Goal: Information Seeking & Learning: Learn about a topic

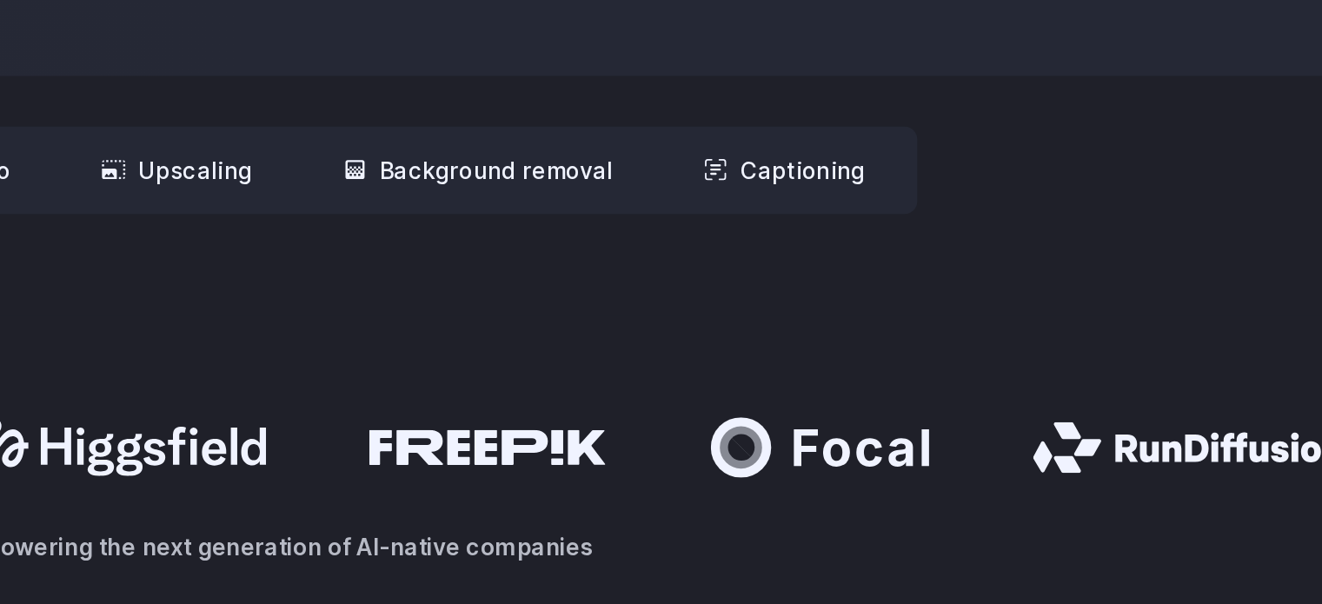
scroll to position [823, 0]
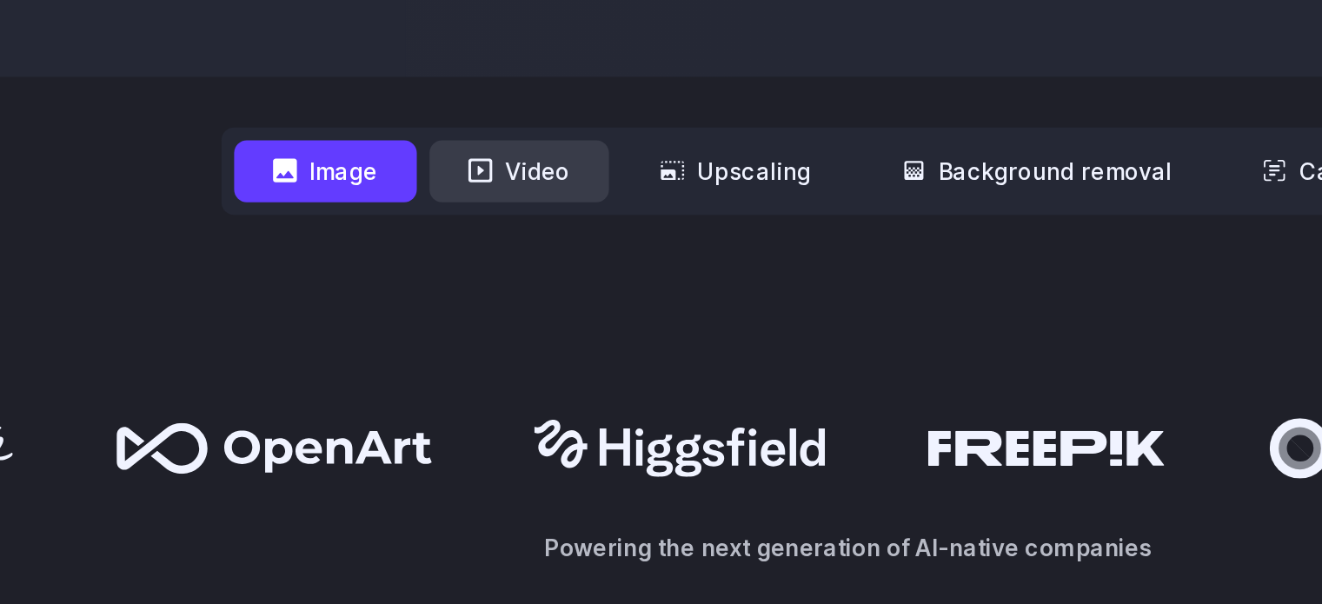
click at [481, 193] on button "Video" at bounding box center [481, 182] width 98 height 34
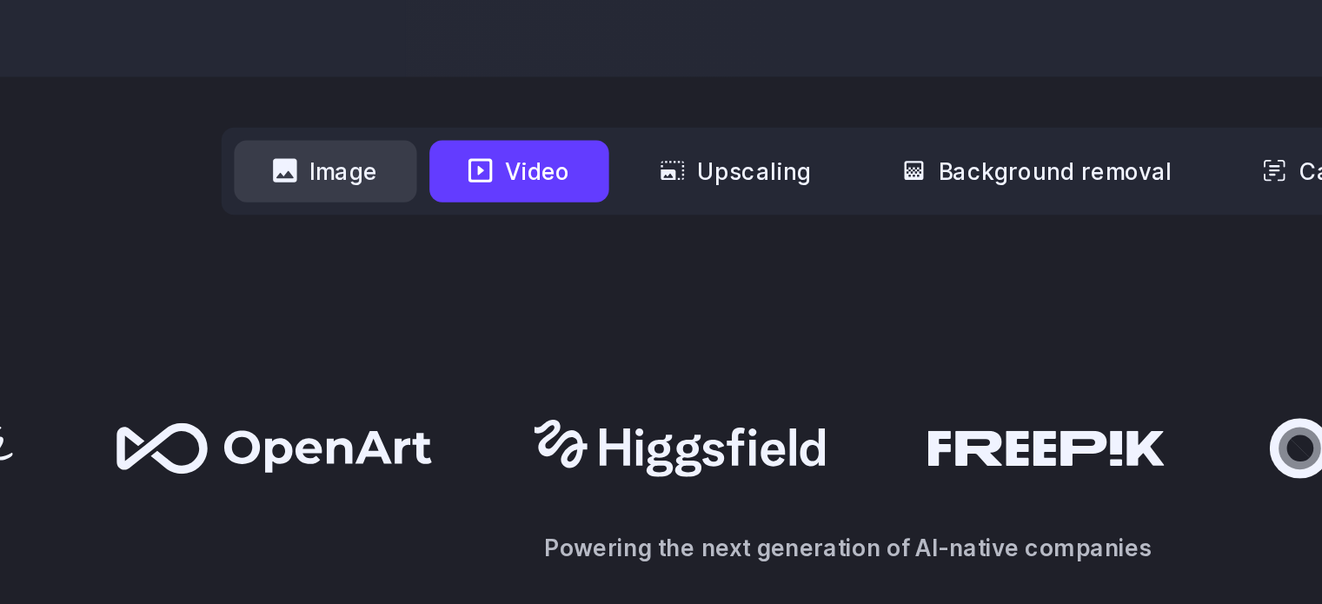
click at [403, 190] on button "Image" at bounding box center [375, 182] width 100 height 34
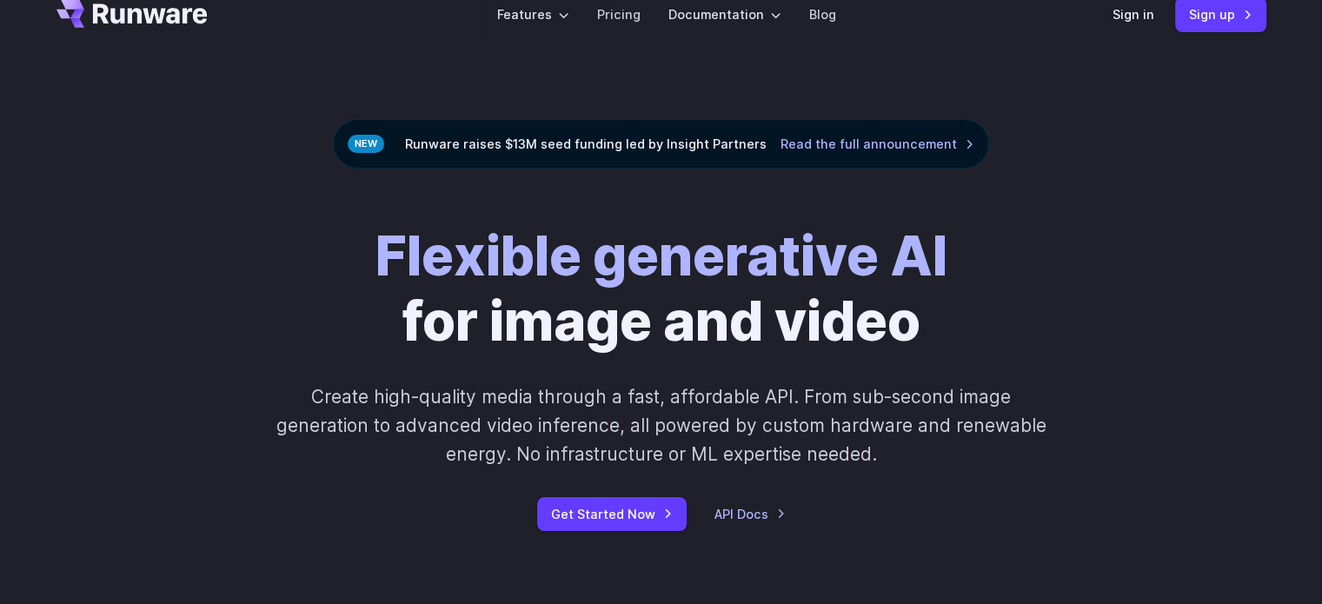
scroll to position [0, 0]
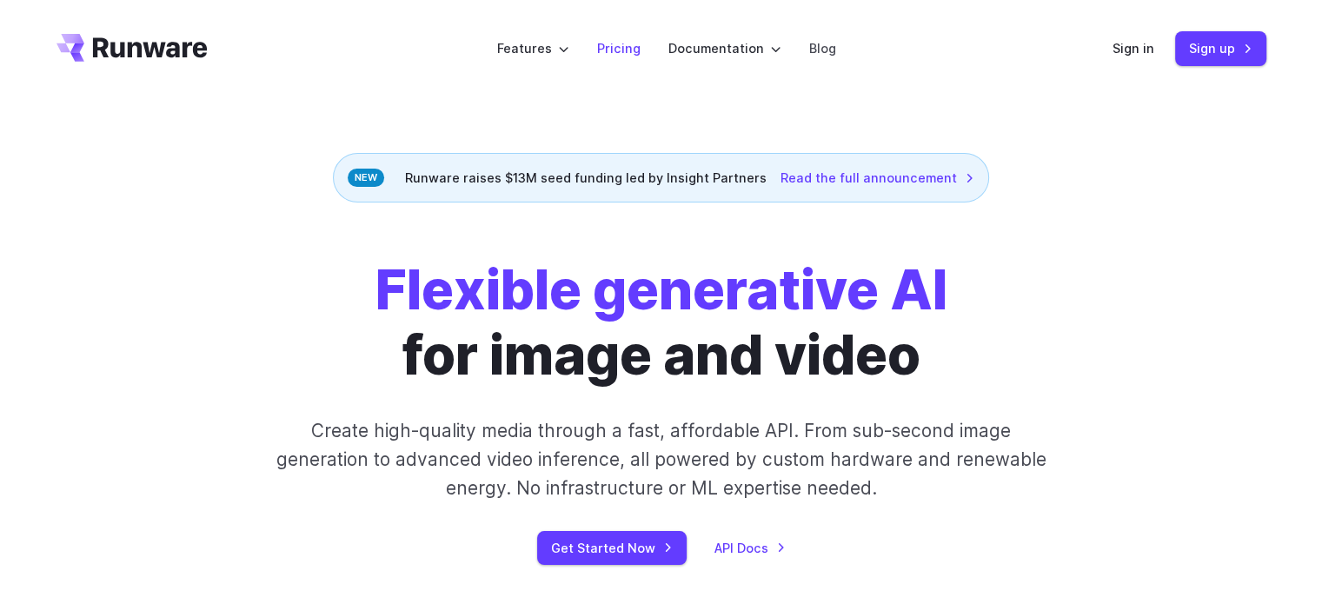
click at [603, 43] on link "Pricing" at bounding box center [618, 48] width 43 height 20
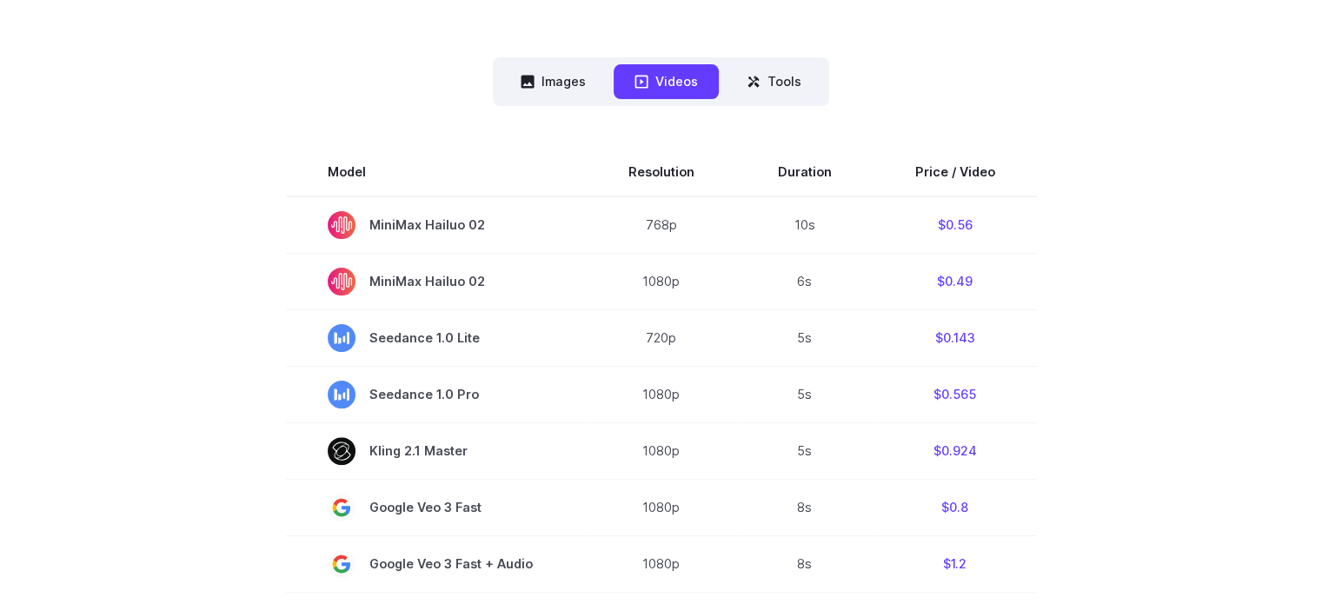
scroll to position [431, 0]
click at [549, 86] on button "Images" at bounding box center [553, 83] width 107 height 34
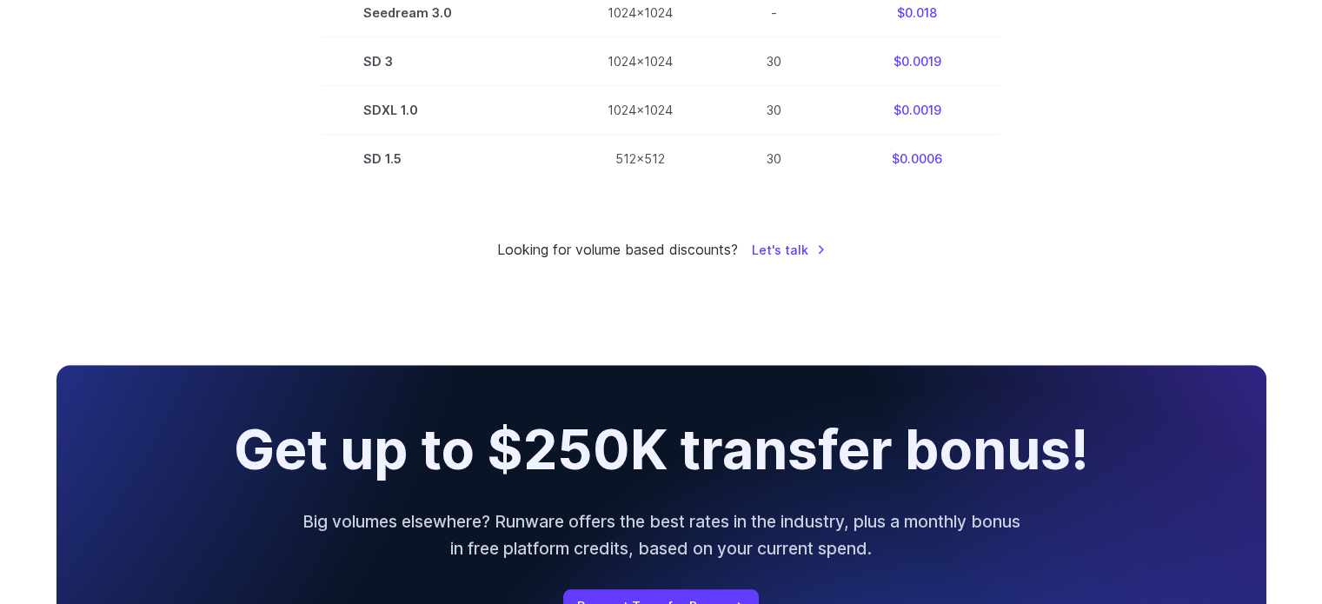
scroll to position [1474, 0]
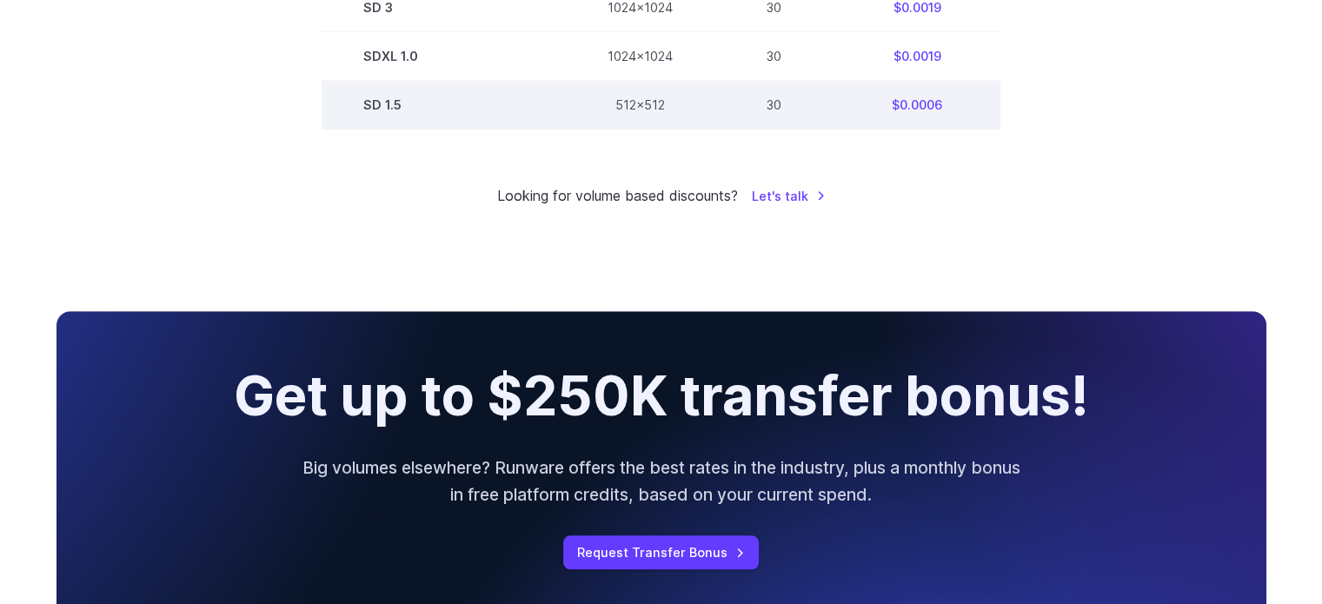
click at [379, 116] on td "SD 1.5" at bounding box center [444, 105] width 244 height 49
copy tr "SD 1.5"
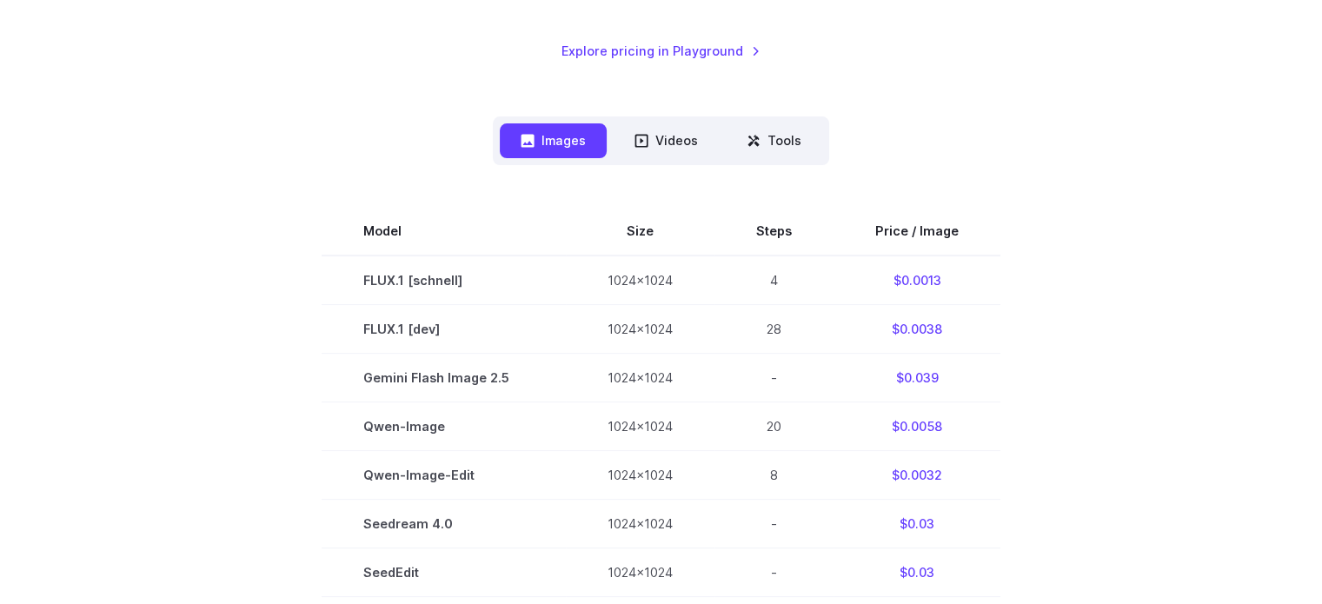
scroll to position [362, 0]
